Goal: Register for event/course

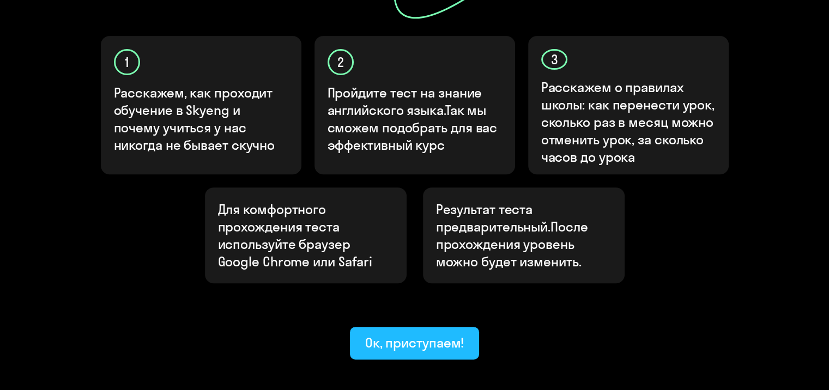
scroll to position [381, 0]
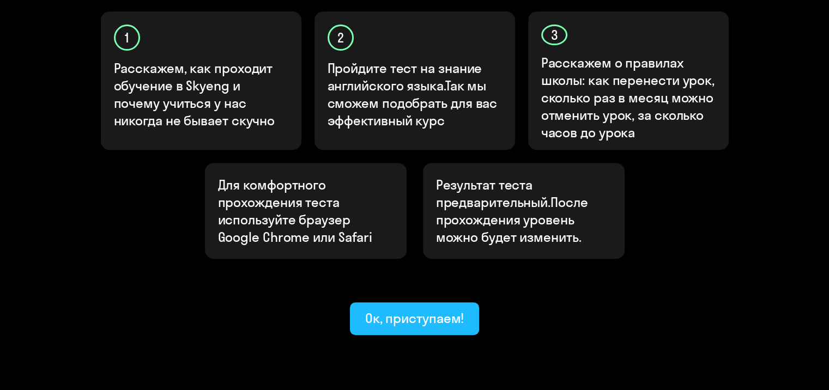
click at [432, 310] on ya-tr-span "Ок, приступаем!" at bounding box center [414, 318] width 99 height 16
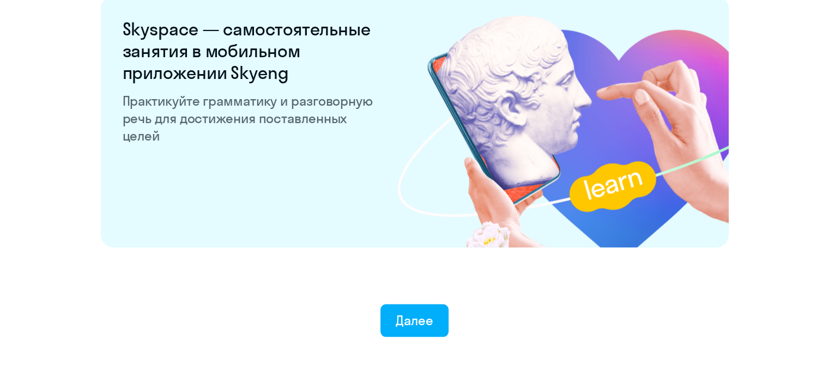
scroll to position [2125, 0]
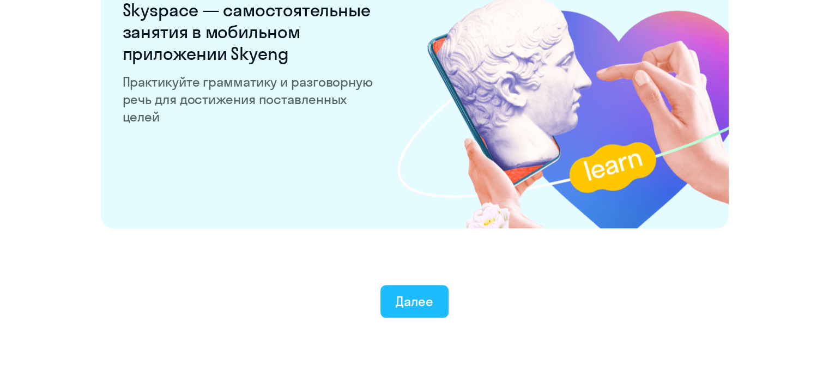
click at [421, 305] on ya-tr-span "Далее" at bounding box center [415, 301] width 38 height 16
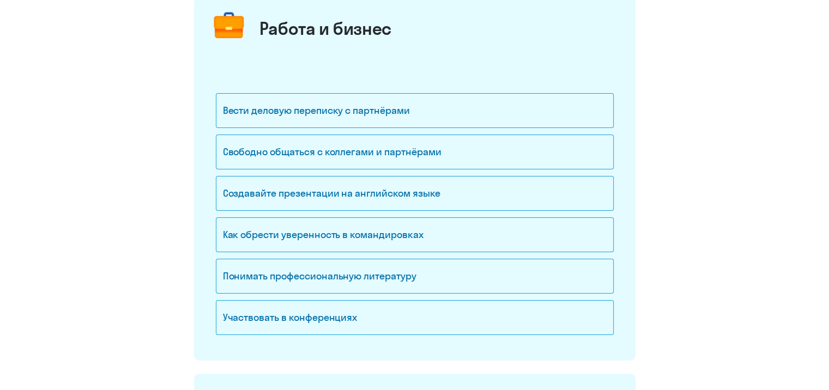
scroll to position [163, 0]
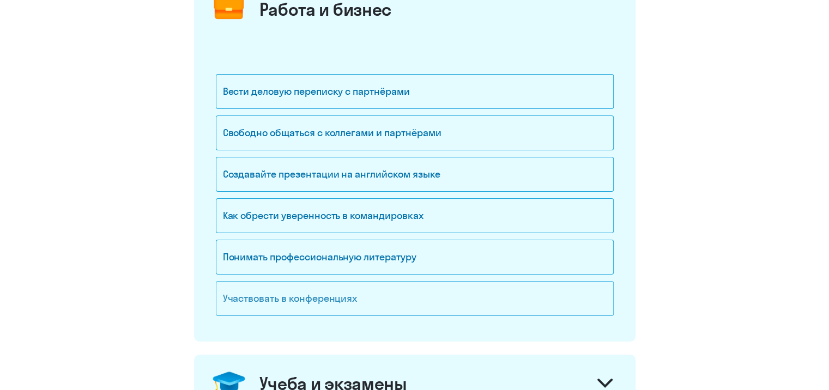
click at [325, 292] on ya-tr-span "Участвовать в конференциях" at bounding box center [290, 298] width 135 height 13
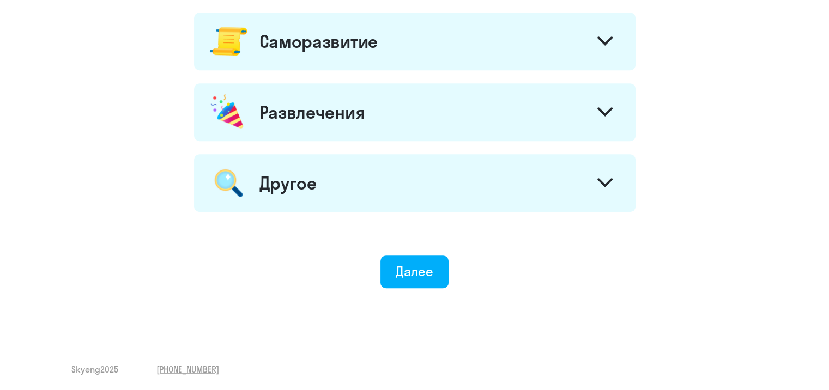
scroll to position [648, 0]
click at [428, 275] on ya-tr-span "Далее" at bounding box center [415, 271] width 38 height 16
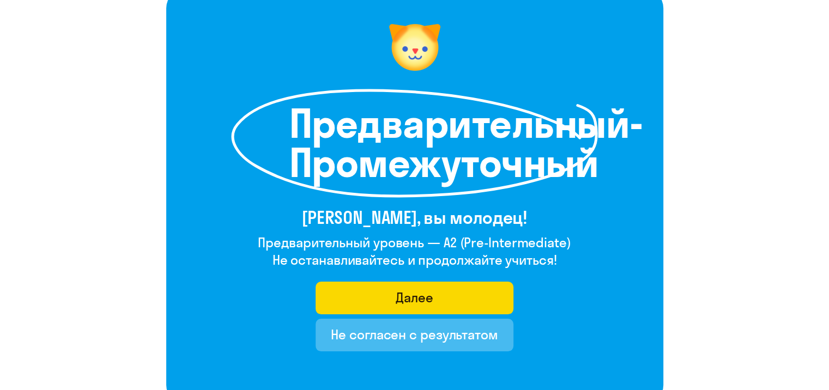
scroll to position [108, 0]
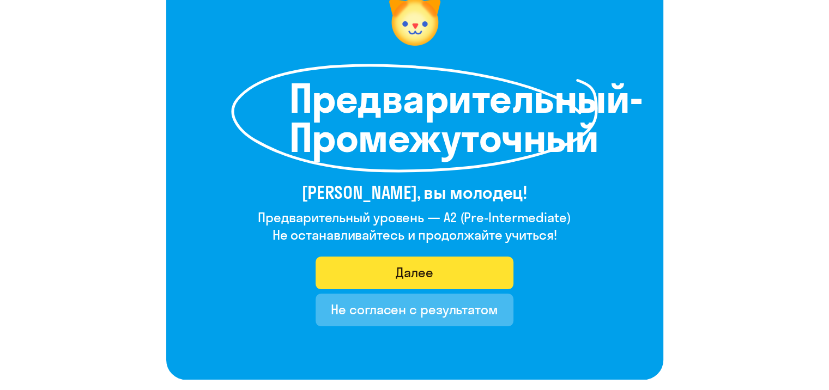
click at [481, 277] on button "Далее" at bounding box center [414, 273] width 198 height 33
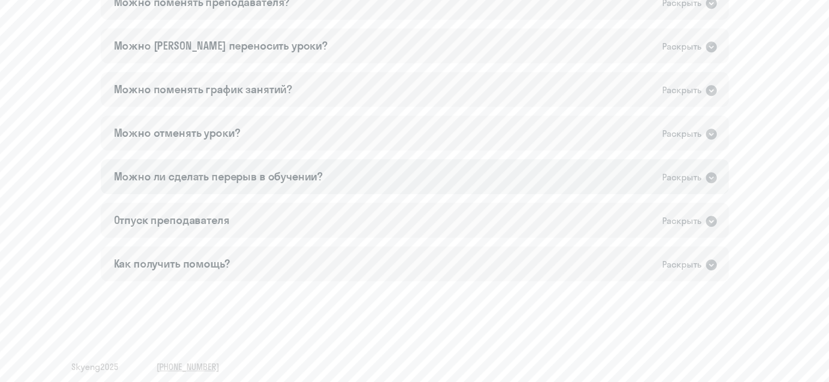
scroll to position [758, 0]
